Goal: Transaction & Acquisition: Purchase product/service

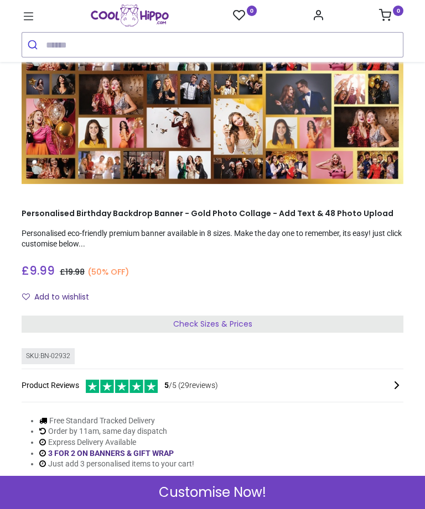
scroll to position [134, 0]
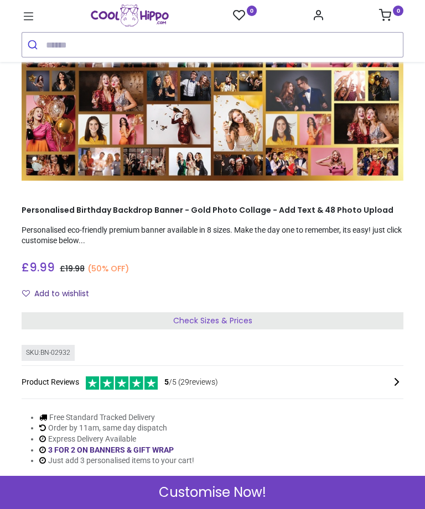
click at [209, 315] on span "Check Sizes & Prices" at bounding box center [212, 320] width 79 height 11
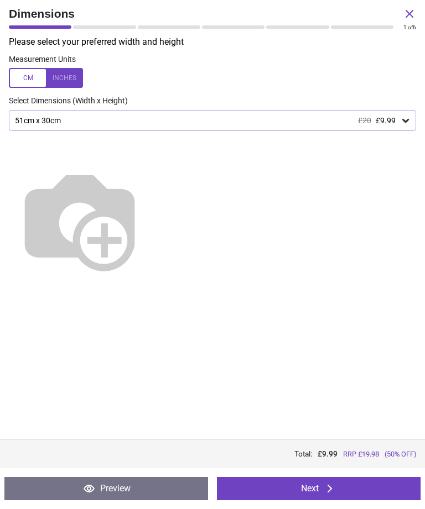
click at [409, 123] on icon at bounding box center [405, 120] width 11 height 11
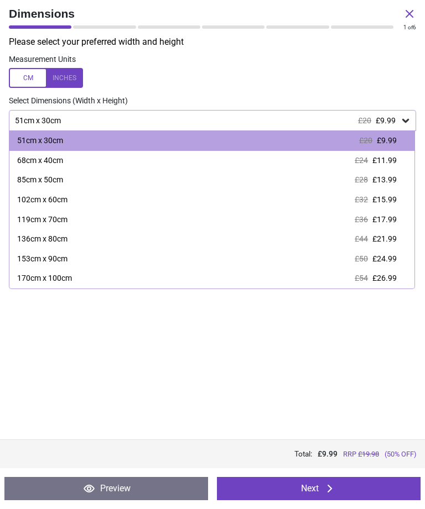
click at [54, 269] on div "170cm x 100cm £54 £26.99" at bounding box center [211, 279] width 405 height 20
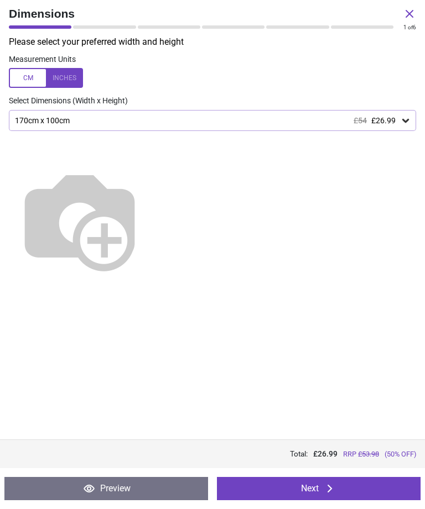
click at [315, 492] on button "Next" at bounding box center [319, 488] width 204 height 23
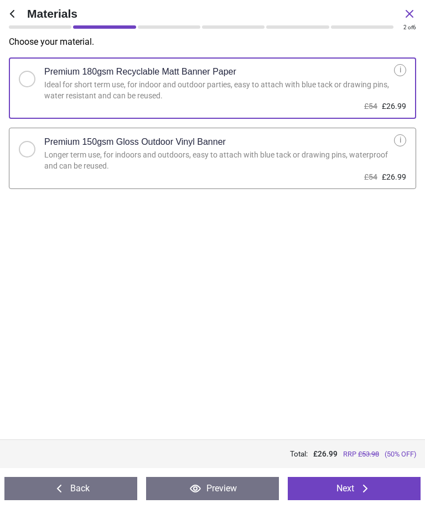
click at [349, 485] on button "Next" at bounding box center [354, 488] width 133 height 23
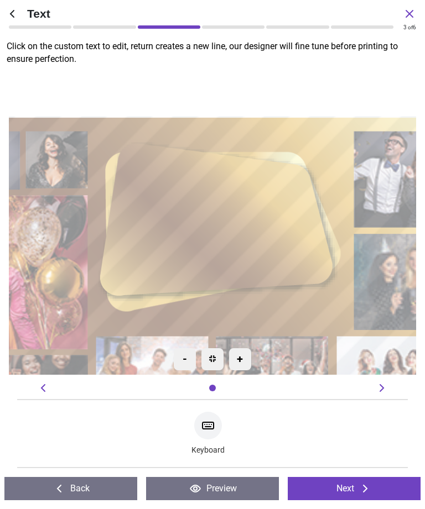
click at [225, 217] on textarea at bounding box center [213, 222] width 184 height 40
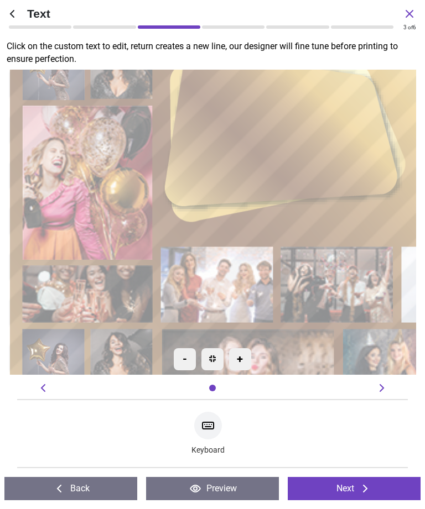
type textarea "***"
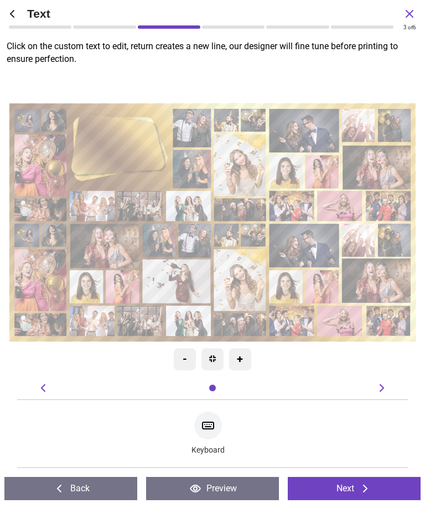
click at [350, 489] on button "Next" at bounding box center [354, 488] width 133 height 23
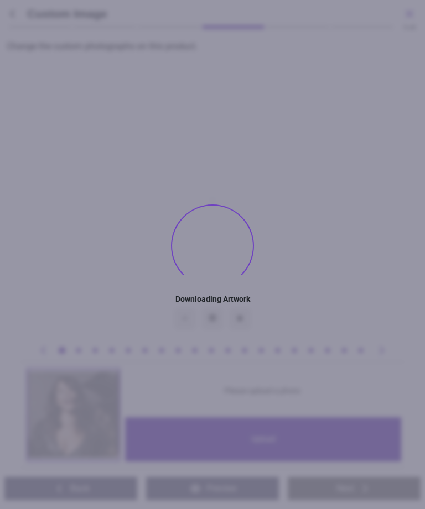
type textarea "***"
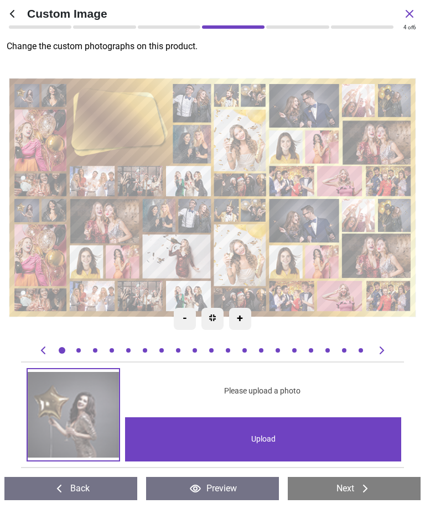
type textarea "***"
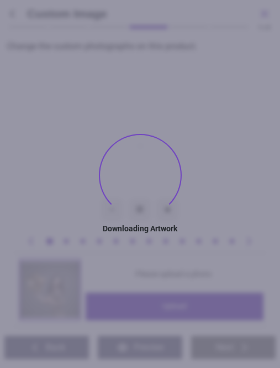
type textarea "***"
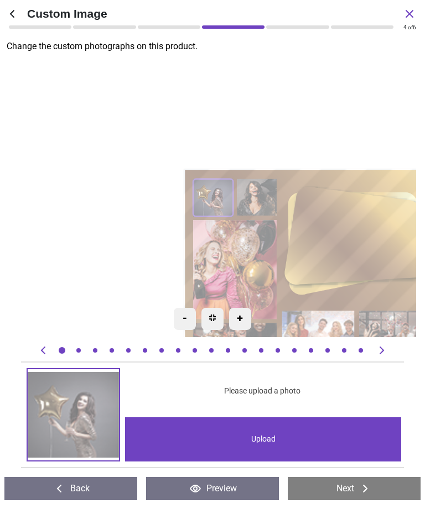
click at [259, 433] on div "Upload" at bounding box center [263, 440] width 276 height 44
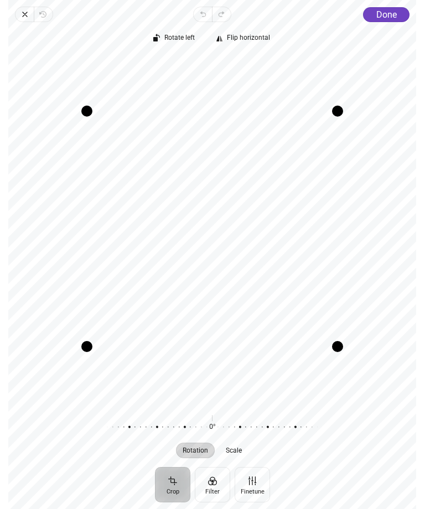
click at [382, 16] on span "Done" at bounding box center [386, 14] width 20 height 11
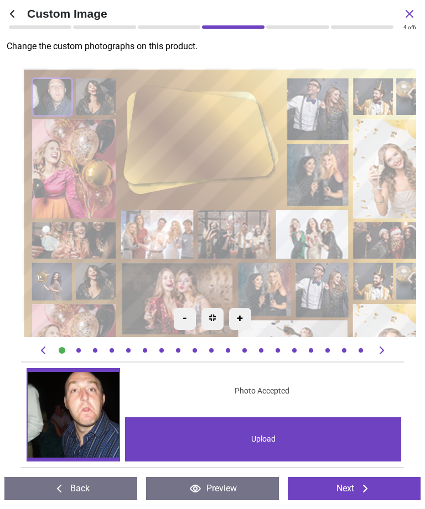
click at [98, 89] on div "Created with Snap null" at bounding box center [350, 260] width 657 height 387
click at [76, 153] on div "Created with Snap null" at bounding box center [350, 260] width 657 height 387
click at [101, 96] on div "Created with Snap null" at bounding box center [350, 260] width 657 height 387
click at [380, 351] on icon at bounding box center [381, 350] width 13 height 13
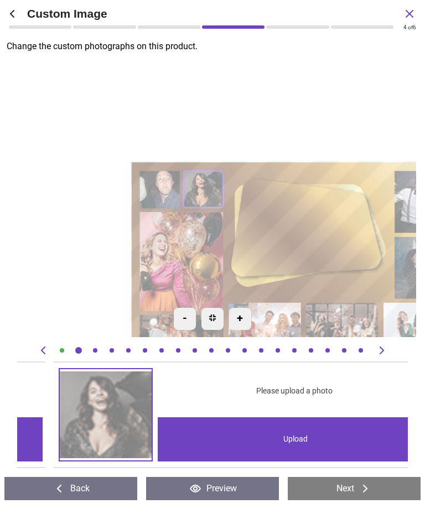
scroll to position [0, 391]
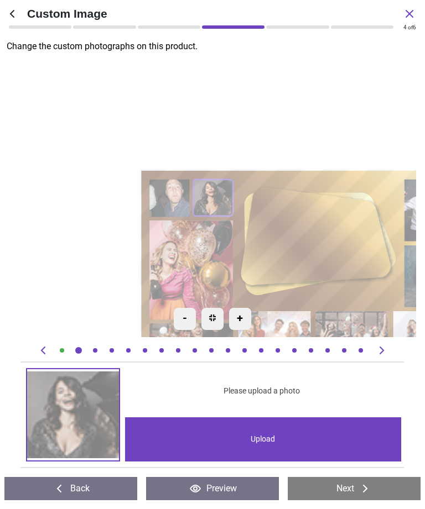
click at [263, 434] on div "Upload" at bounding box center [263, 440] width 276 height 44
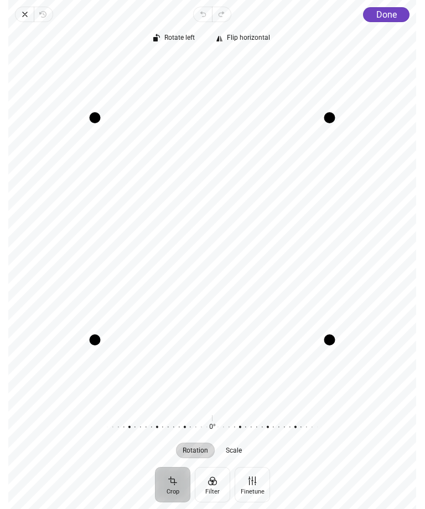
click at [384, 16] on span "Done" at bounding box center [386, 14] width 20 height 11
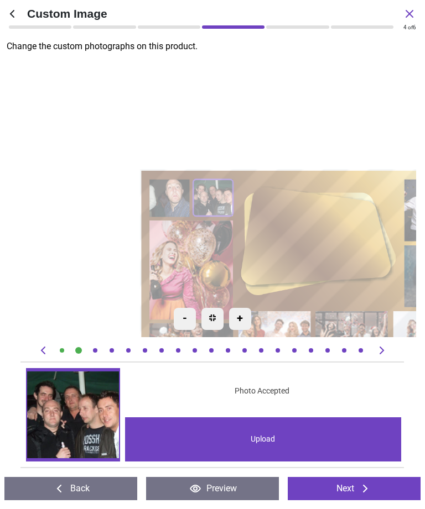
click at [381, 353] on icon at bounding box center [381, 351] width 4 height 8
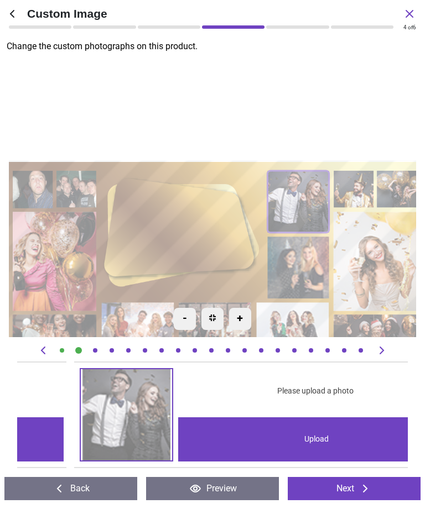
scroll to position [0, 782]
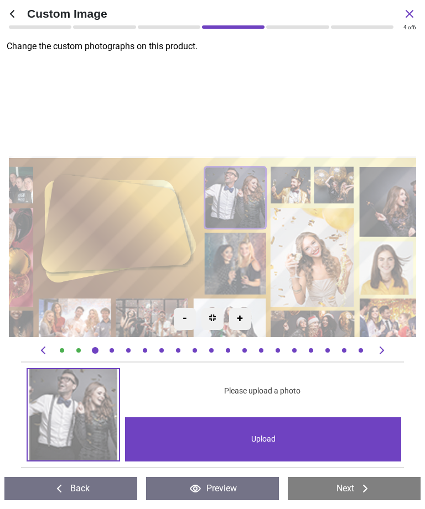
click at [259, 439] on div "Upload" at bounding box center [263, 440] width 276 height 44
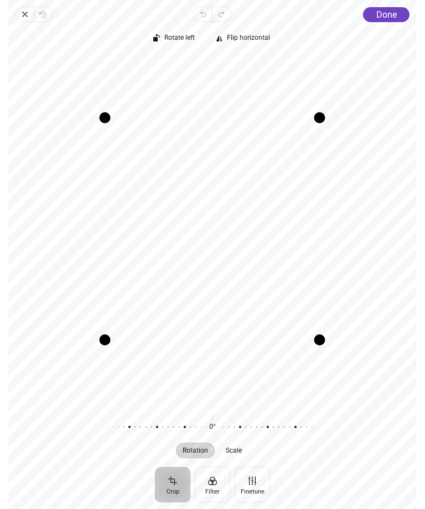
click at [387, 16] on span "Done" at bounding box center [386, 14] width 20 height 11
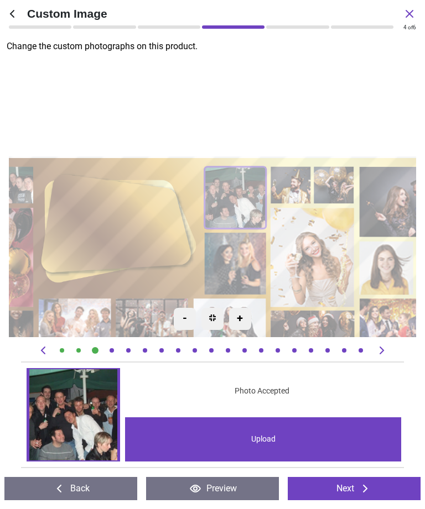
click at [381, 348] on icon at bounding box center [381, 351] width 4 height 8
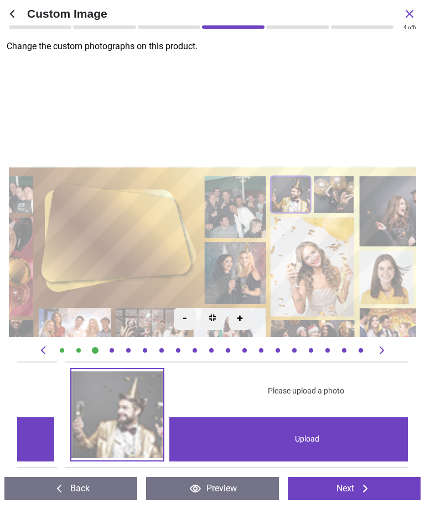
scroll to position [0, 1173]
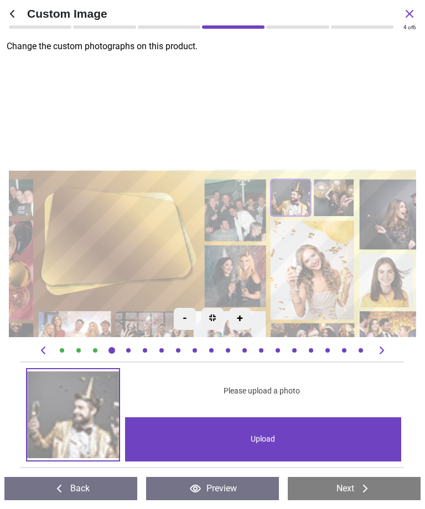
click at [257, 438] on div "Upload" at bounding box center [263, 440] width 276 height 44
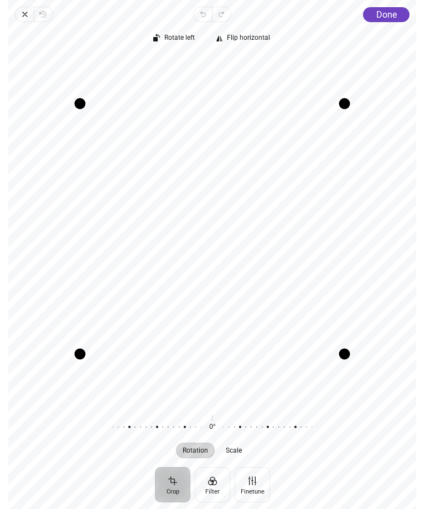
click at [386, 14] on span "Done" at bounding box center [386, 14] width 20 height 11
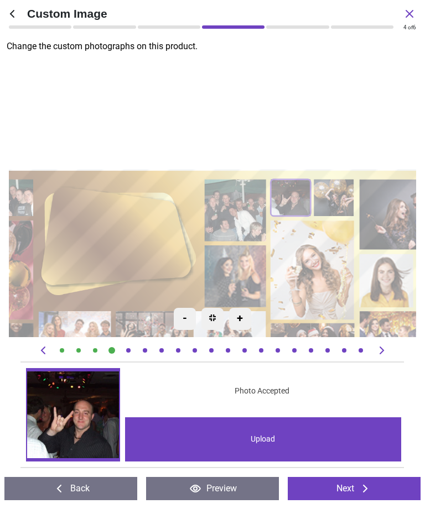
click at [384, 352] on icon at bounding box center [381, 350] width 13 height 13
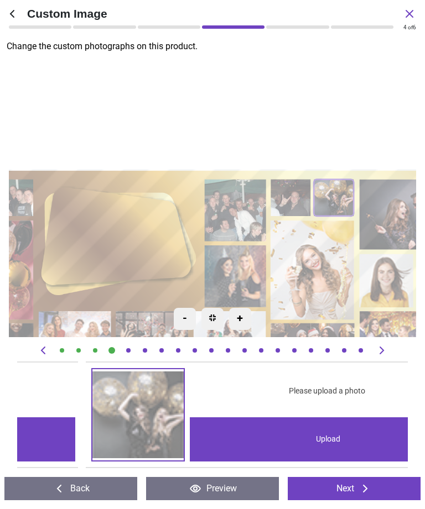
scroll to position [0, 1563]
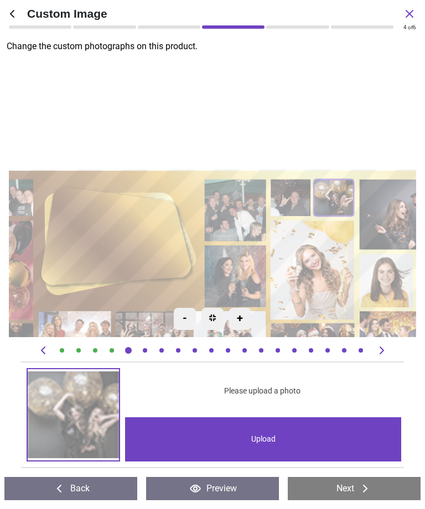
click at [263, 441] on div "Upload" at bounding box center [263, 440] width 276 height 44
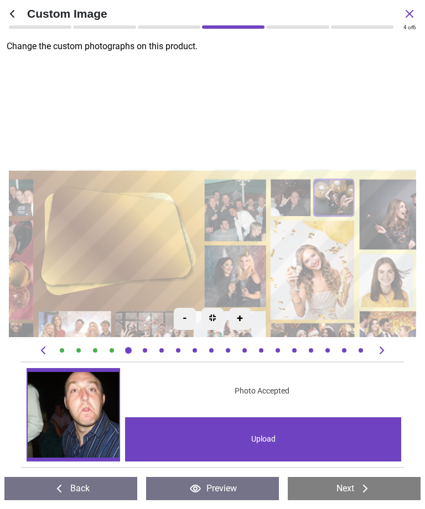
scroll to position [0, 1563]
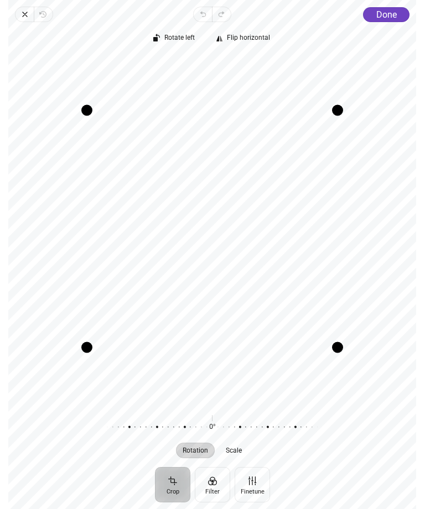
click at [384, 16] on span "Done" at bounding box center [386, 14] width 20 height 11
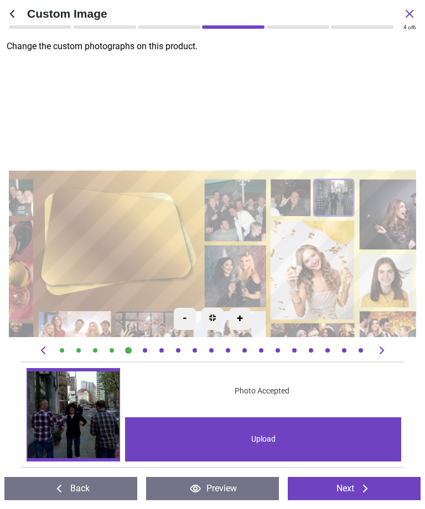
click at [382, 352] on icon at bounding box center [381, 351] width 4 height 8
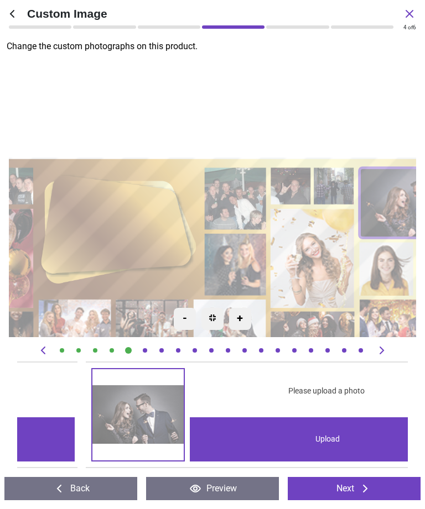
scroll to position [0, 1954]
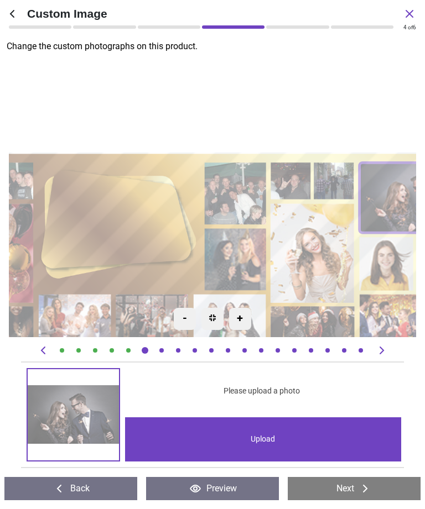
click at [265, 433] on div "Upload" at bounding box center [263, 440] width 276 height 44
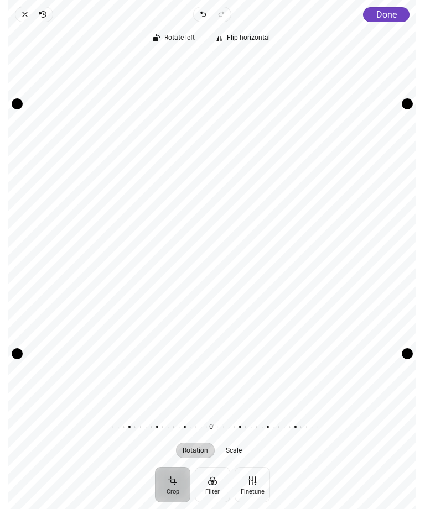
click at [389, 24] on div "Rotate left Flip horizontal Recenter Rotation Scale 0° Reset" at bounding box center [212, 244] width 408 height 445
click at [386, 13] on span "Done" at bounding box center [386, 14] width 20 height 11
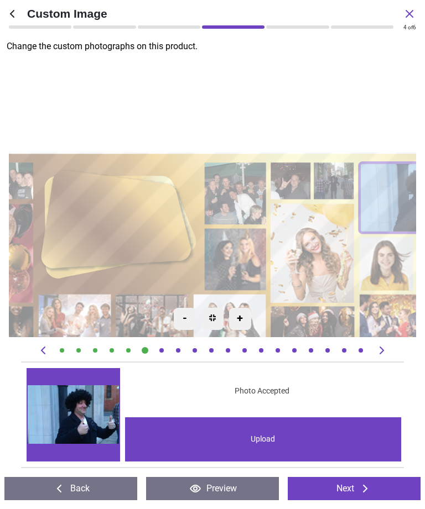
click at [383, 350] on icon at bounding box center [381, 351] width 4 height 8
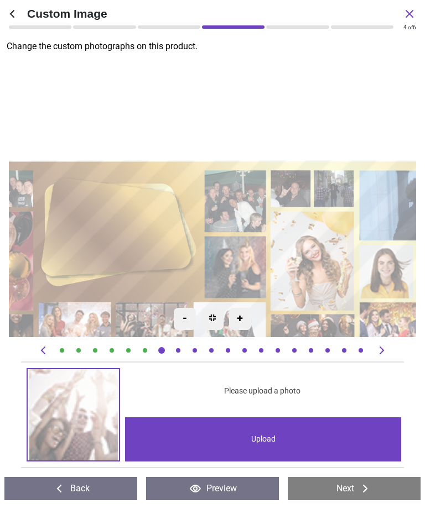
scroll to position [0, 2345]
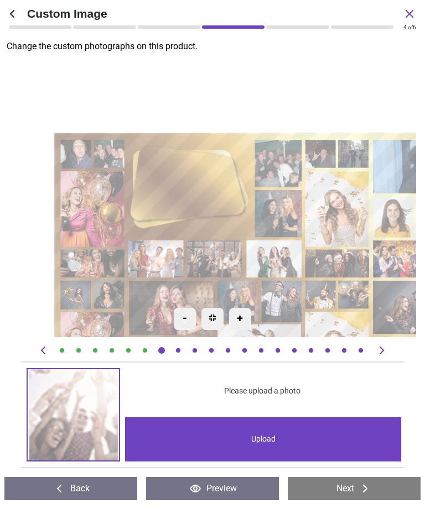
click at [186, 320] on div "-" at bounding box center [185, 319] width 22 height 22
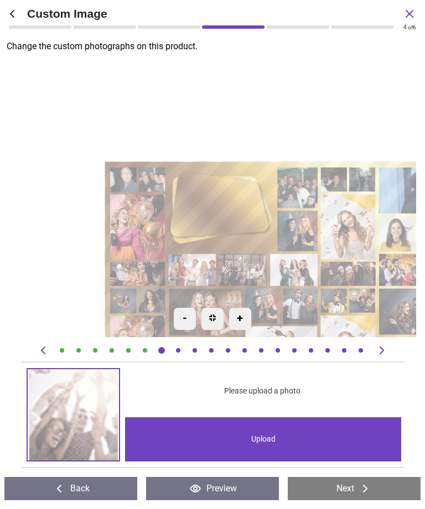
click at [260, 440] on div "Upload" at bounding box center [263, 440] width 276 height 44
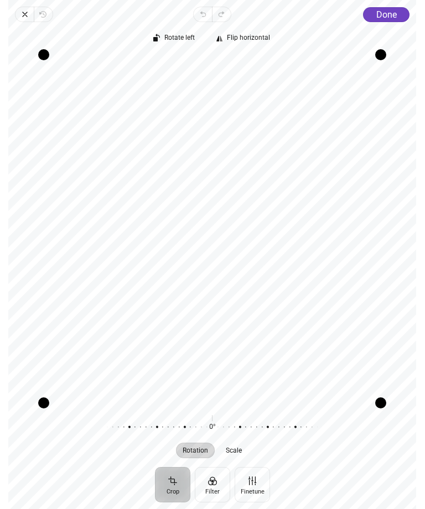
click at [388, 19] on span "Done" at bounding box center [386, 14] width 20 height 11
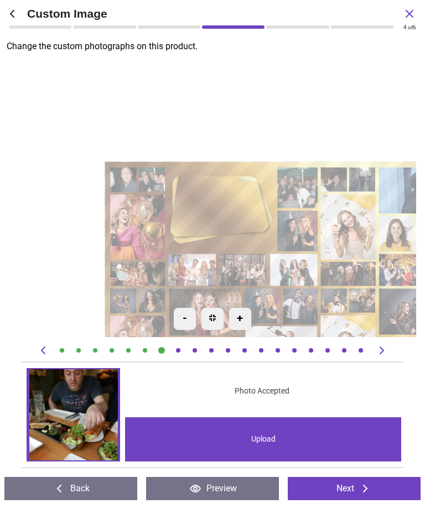
click at [383, 348] on icon at bounding box center [381, 350] width 13 height 13
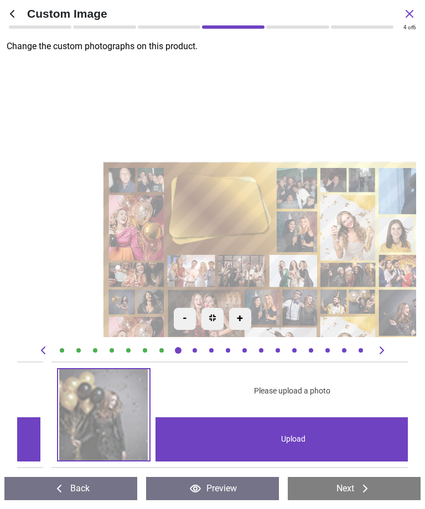
scroll to position [0, 2736]
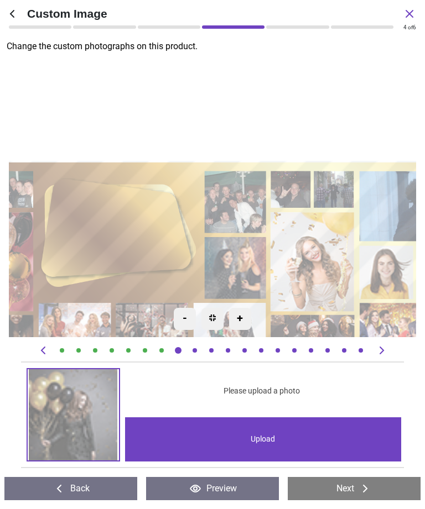
click at [263, 439] on div "Upload" at bounding box center [263, 440] width 276 height 44
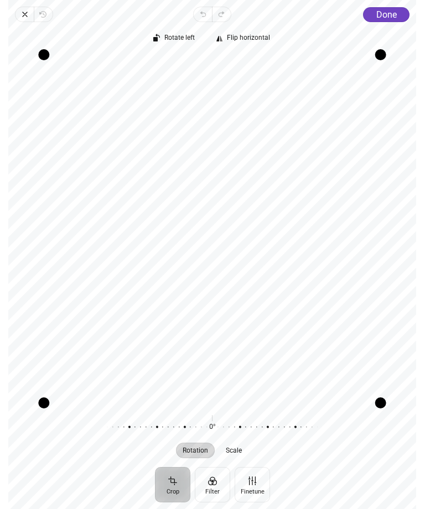
click at [384, 15] on span "Done" at bounding box center [386, 14] width 20 height 11
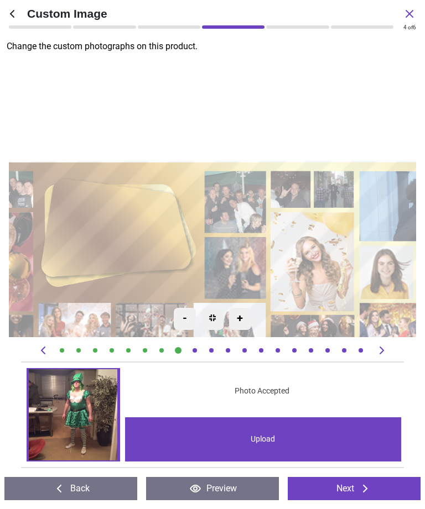
click at [383, 352] on icon at bounding box center [381, 350] width 13 height 13
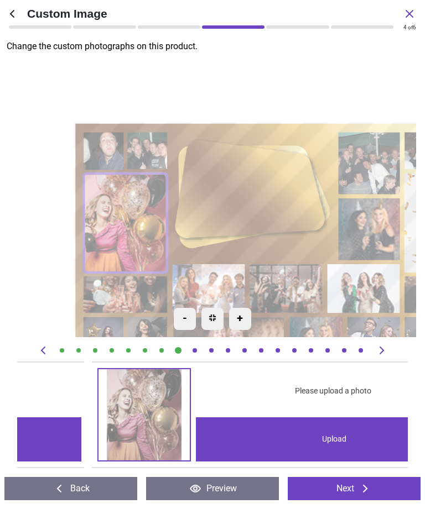
scroll to position [0, 3127]
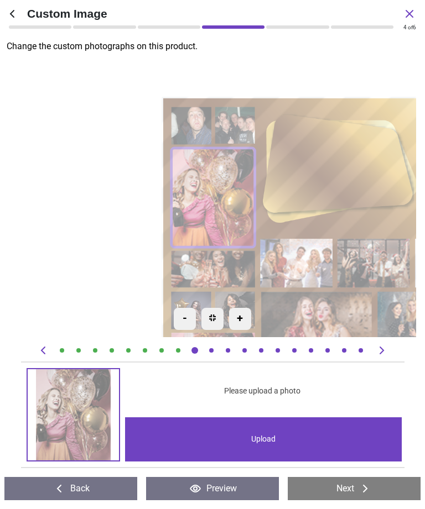
click at [267, 439] on div "Upload" at bounding box center [263, 440] width 276 height 44
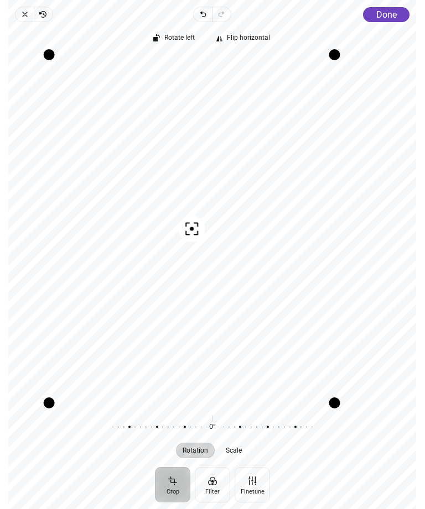
click at [389, 14] on span "Done" at bounding box center [386, 14] width 20 height 11
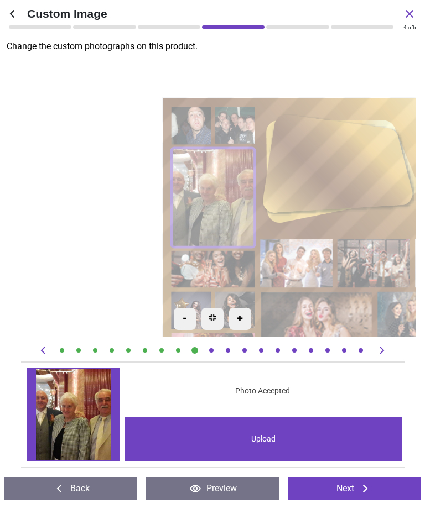
click at [385, 351] on icon at bounding box center [381, 350] width 13 height 13
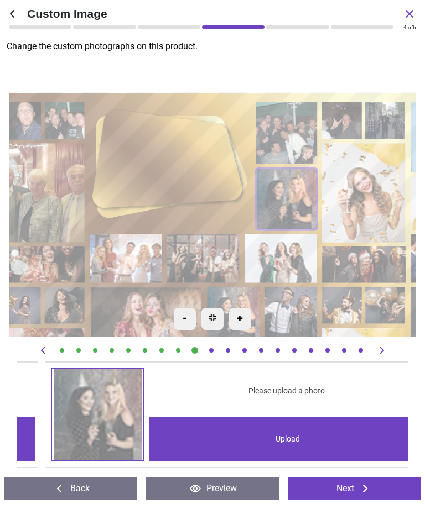
scroll to position [0, 3518]
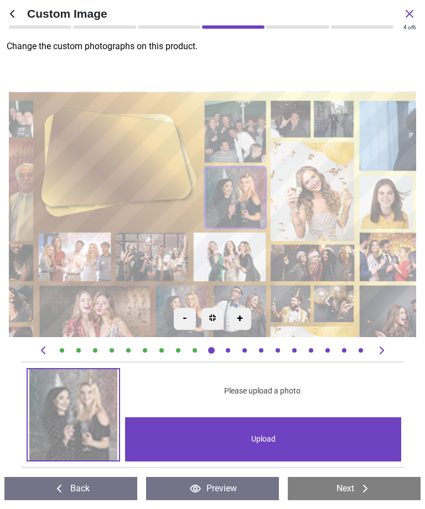
click at [254, 433] on div "Upload" at bounding box center [263, 440] width 276 height 44
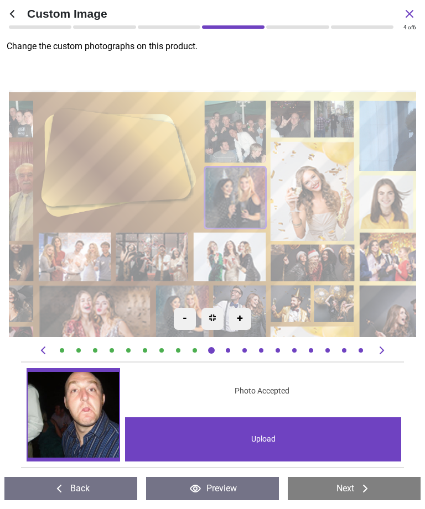
scroll to position [0, 3518]
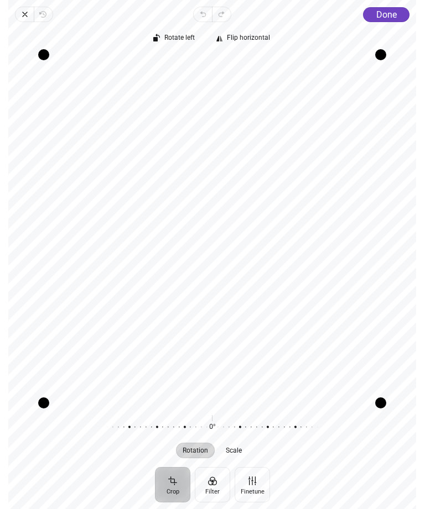
click at [379, 16] on span "Done" at bounding box center [386, 14] width 20 height 11
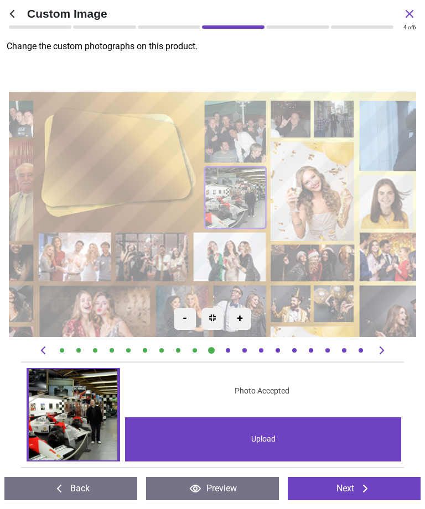
click at [382, 349] on icon at bounding box center [381, 351] width 4 height 8
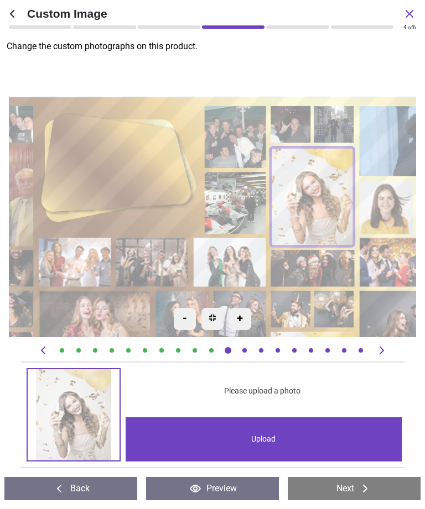
scroll to position [0, 15]
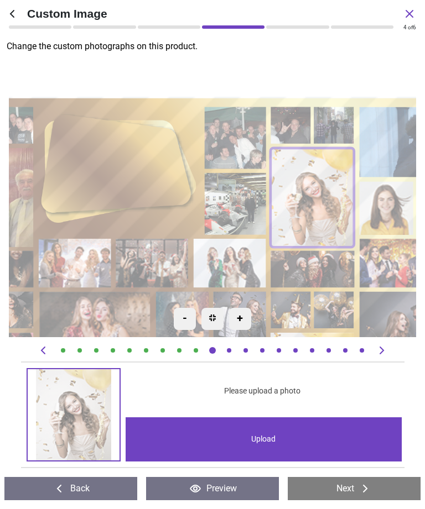
click at [262, 439] on div "Upload" at bounding box center [264, 440] width 276 height 44
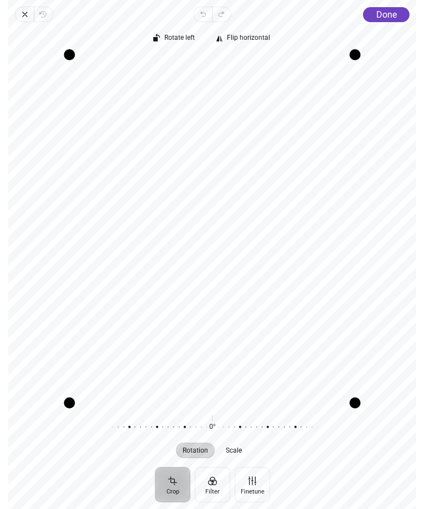
click at [381, 15] on span "Done" at bounding box center [386, 14] width 20 height 11
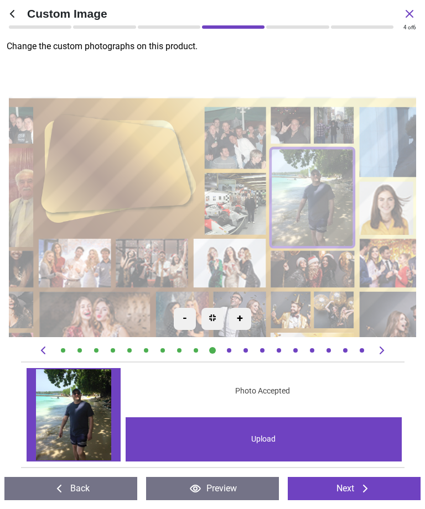
click at [382, 347] on icon at bounding box center [381, 350] width 13 height 13
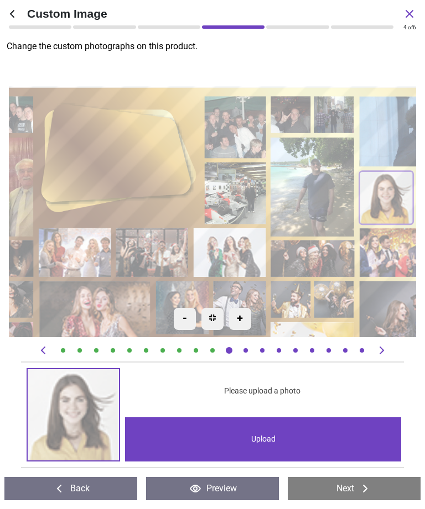
scroll to position [0, 32]
click at [257, 438] on div "Upload" at bounding box center [263, 440] width 276 height 44
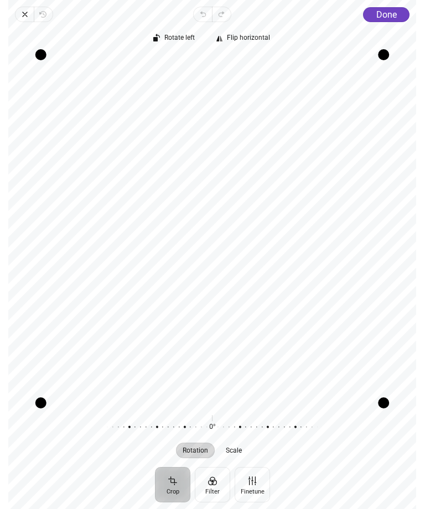
click at [384, 14] on span "Done" at bounding box center [386, 14] width 20 height 11
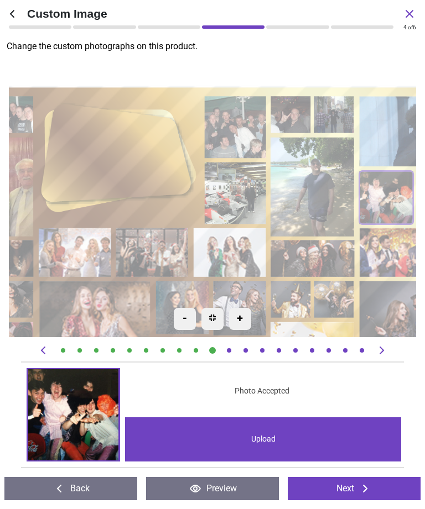
click at [378, 351] on icon at bounding box center [381, 350] width 13 height 13
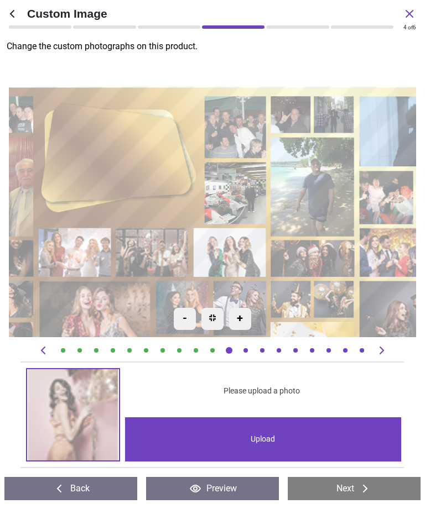
scroll to position [0, 49]
click at [256, 437] on div "Upload" at bounding box center [263, 440] width 276 height 44
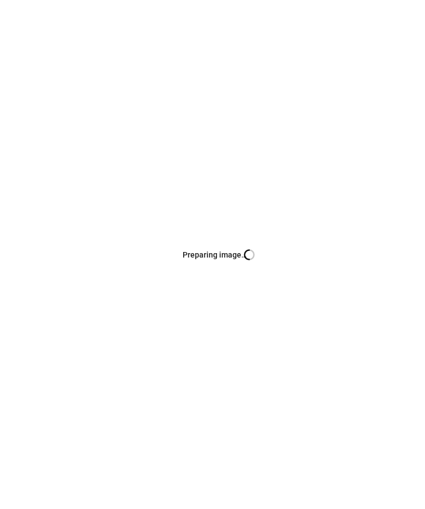
scroll to position [0, 4690]
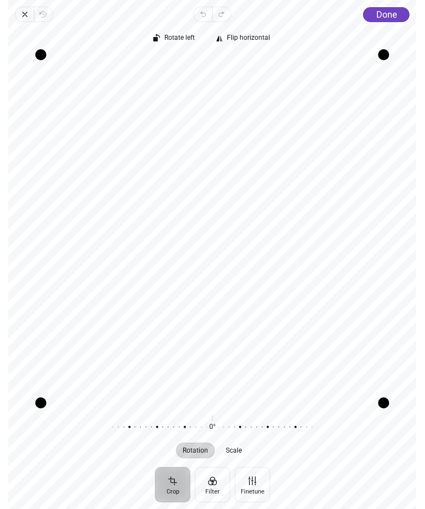
click at [382, 14] on span "Done" at bounding box center [386, 14] width 20 height 11
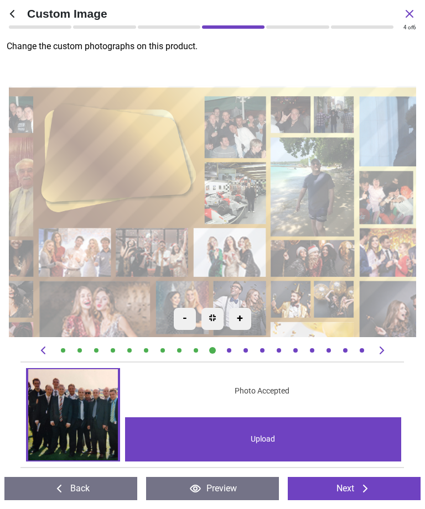
click at [381, 352] on icon at bounding box center [381, 350] width 13 height 13
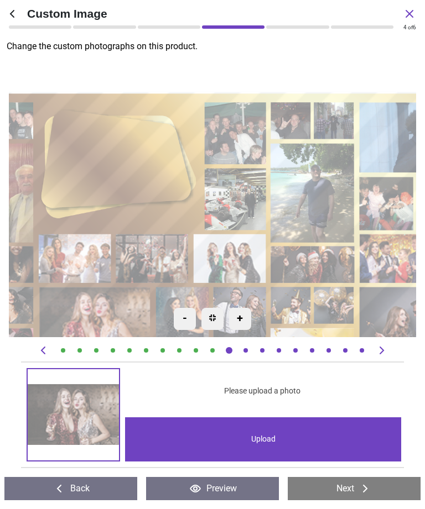
scroll to position [0, 65]
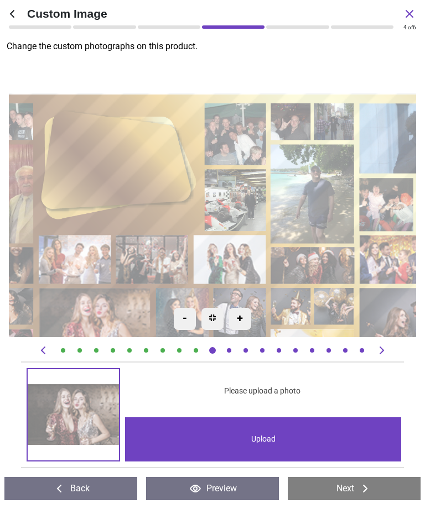
click at [264, 433] on div "Upload" at bounding box center [263, 440] width 276 height 44
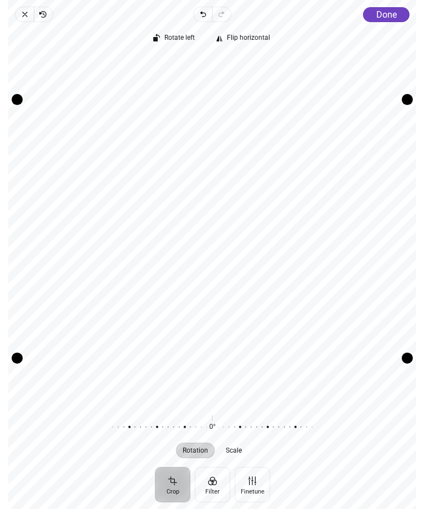
click at [385, 18] on span "Done" at bounding box center [386, 14] width 20 height 11
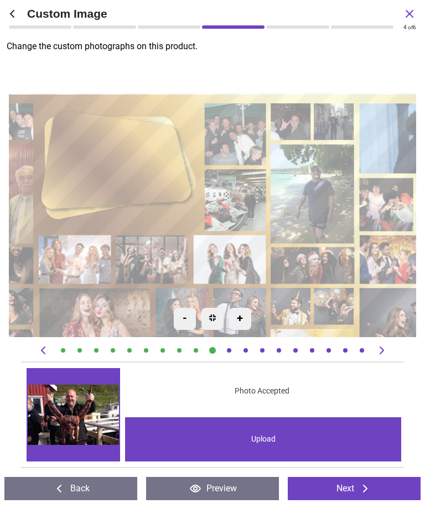
click at [381, 351] on icon at bounding box center [381, 350] width 13 height 13
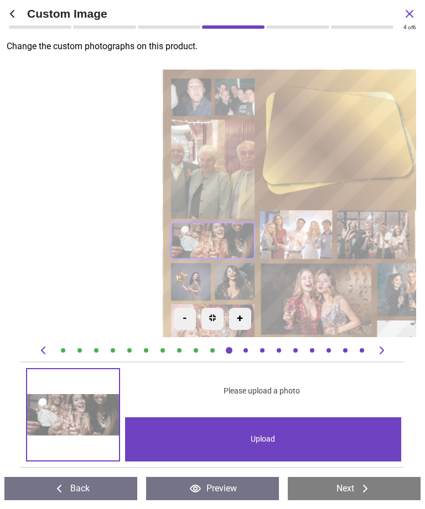
scroll to position [0, 82]
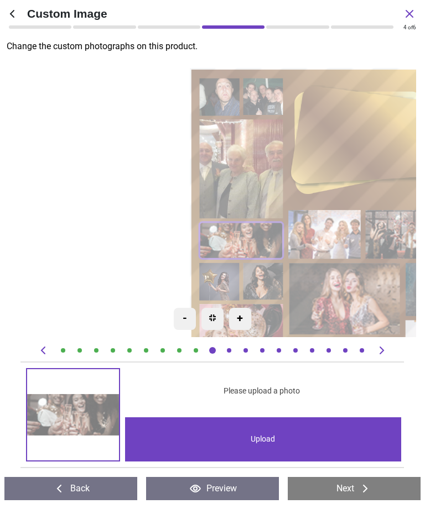
click at [266, 435] on div "Upload" at bounding box center [263, 440] width 276 height 44
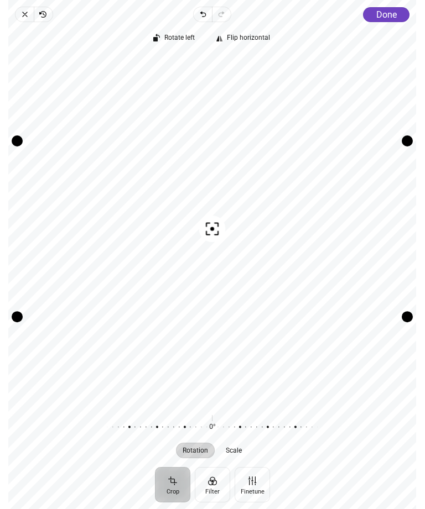
click at [212, 228] on circle "button" at bounding box center [212, 229] width 4 height 4
click at [383, 22] on button "Done" at bounding box center [386, 14] width 46 height 15
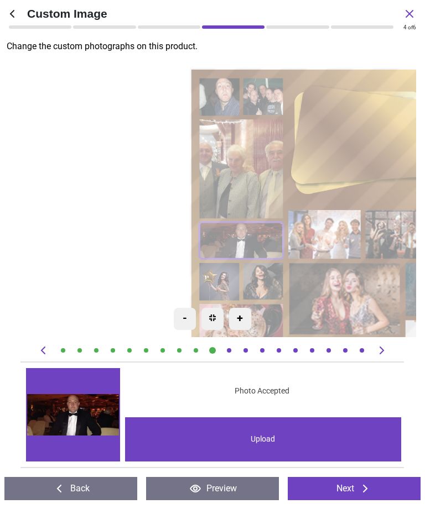
click at [381, 349] on icon at bounding box center [381, 351] width 4 height 8
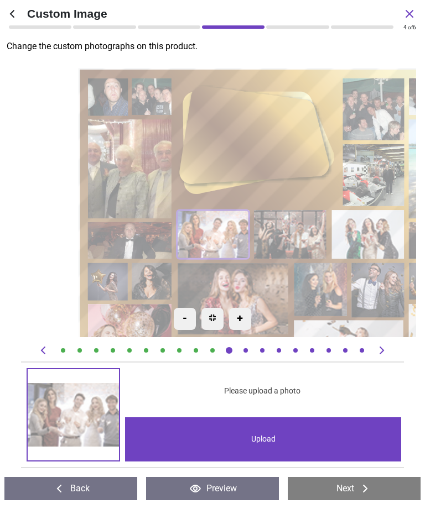
scroll to position [0, 98]
click at [271, 436] on div "Upload" at bounding box center [263, 440] width 276 height 44
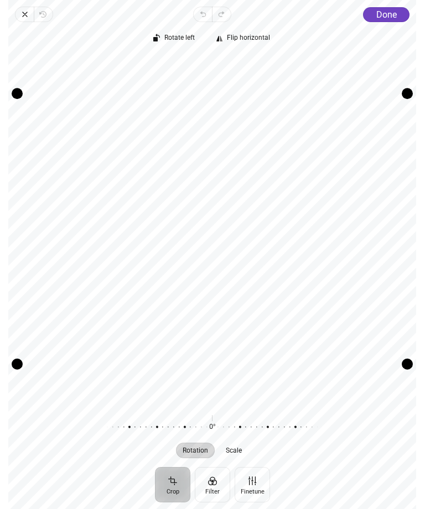
click at [386, 19] on span "Done" at bounding box center [386, 14] width 20 height 11
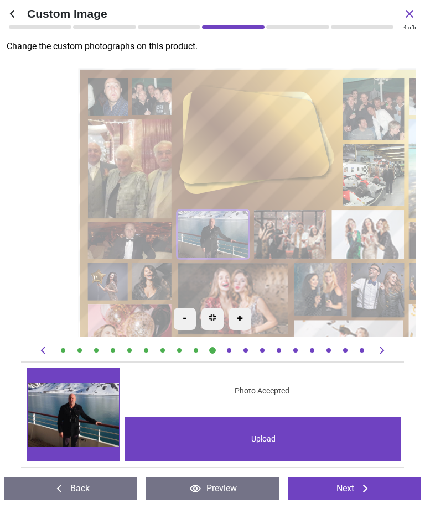
click at [383, 349] on icon at bounding box center [381, 350] width 13 height 13
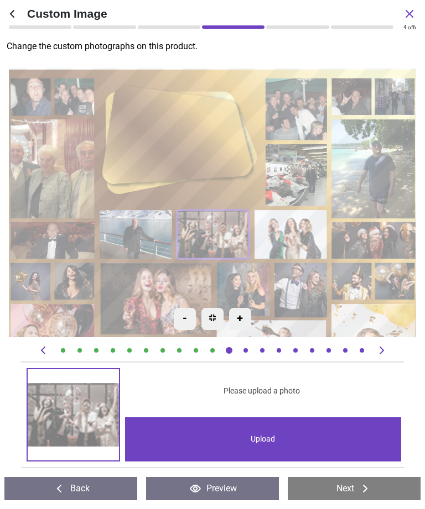
scroll to position [0, 115]
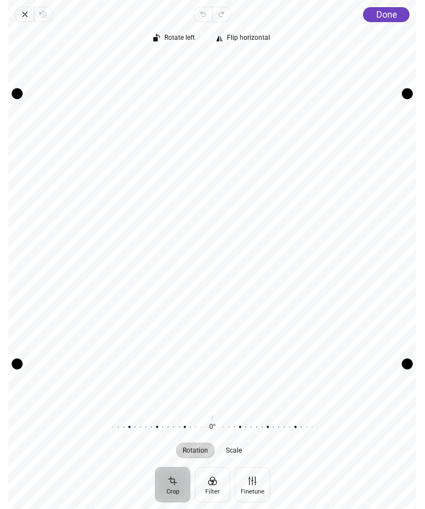
click at [388, 16] on span "Done" at bounding box center [386, 14] width 20 height 11
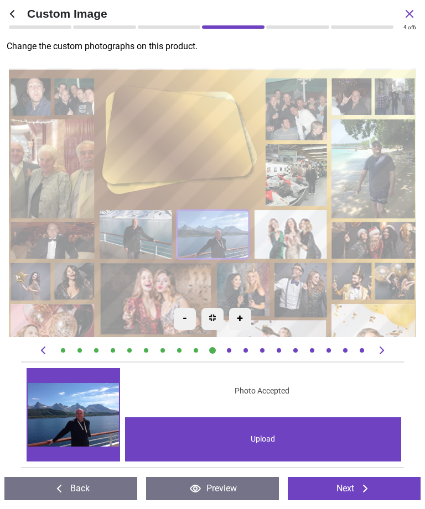
click at [382, 351] on icon at bounding box center [381, 350] width 13 height 13
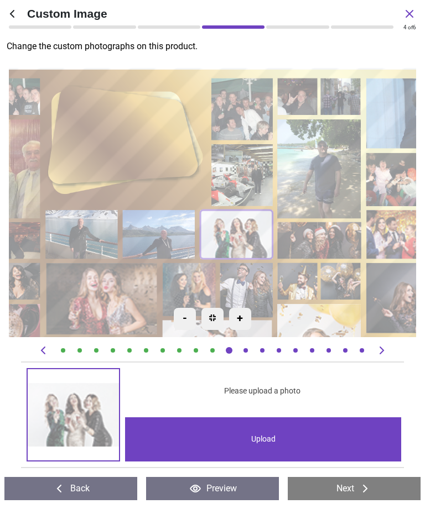
scroll to position [0, 132]
click at [267, 435] on div "Upload" at bounding box center [263, 440] width 276 height 44
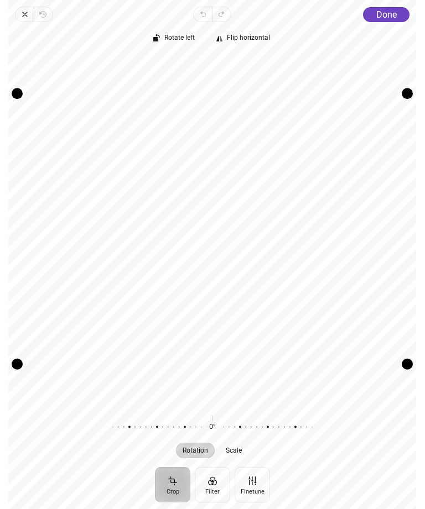
click at [383, 15] on span "Done" at bounding box center [386, 14] width 20 height 11
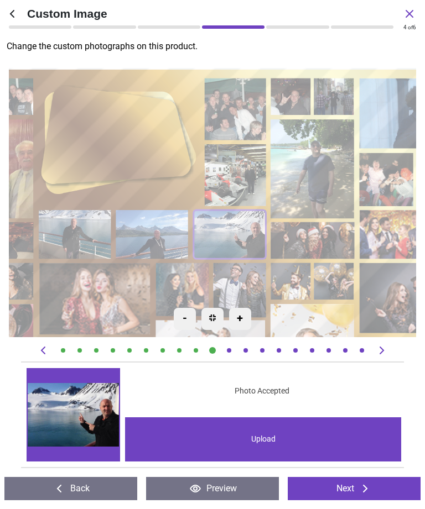
click at [382, 351] on icon at bounding box center [381, 350] width 13 height 13
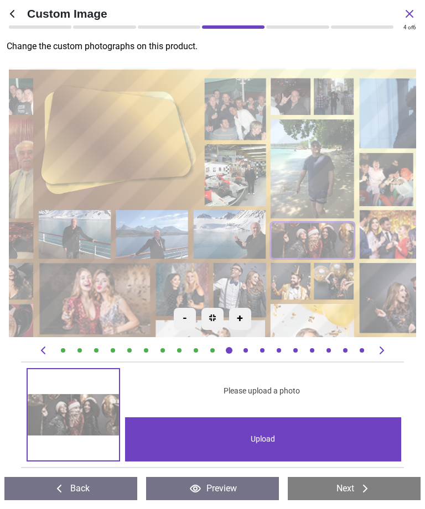
scroll to position [0, 148]
click at [265, 439] on div "Upload" at bounding box center [263, 440] width 276 height 44
